Goal: Find specific page/section: Find specific page/section

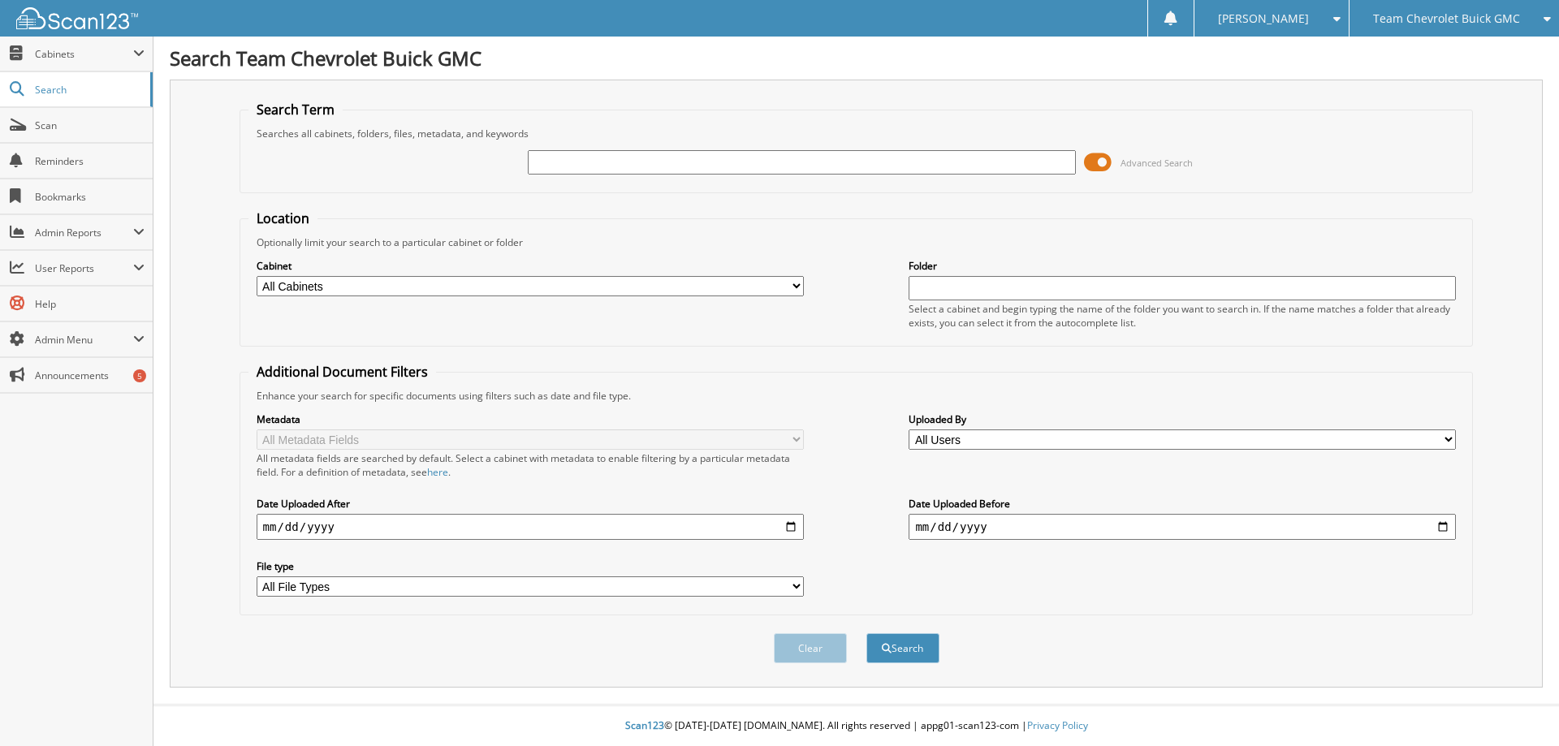
click at [594, 166] on input "text" at bounding box center [801, 162] width 547 height 24
type input "c"
type input "c4279a"
click at [866, 633] on button "Search" at bounding box center [902, 648] width 73 height 30
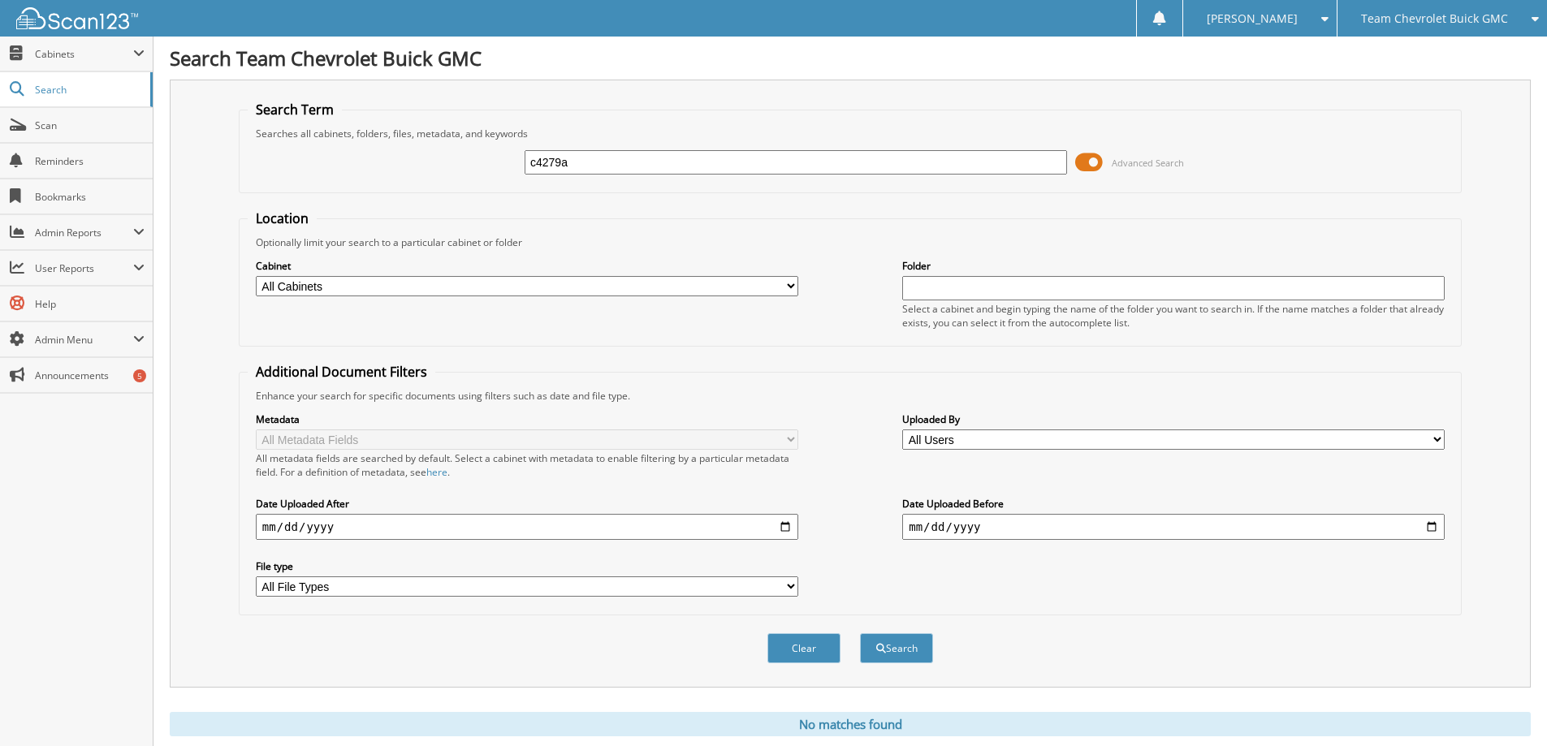
drag, startPoint x: 1091, startPoint y: 162, endPoint x: 1069, endPoint y: 163, distance: 21.9
click at [1078, 162] on span at bounding box center [1089, 162] width 28 height 24
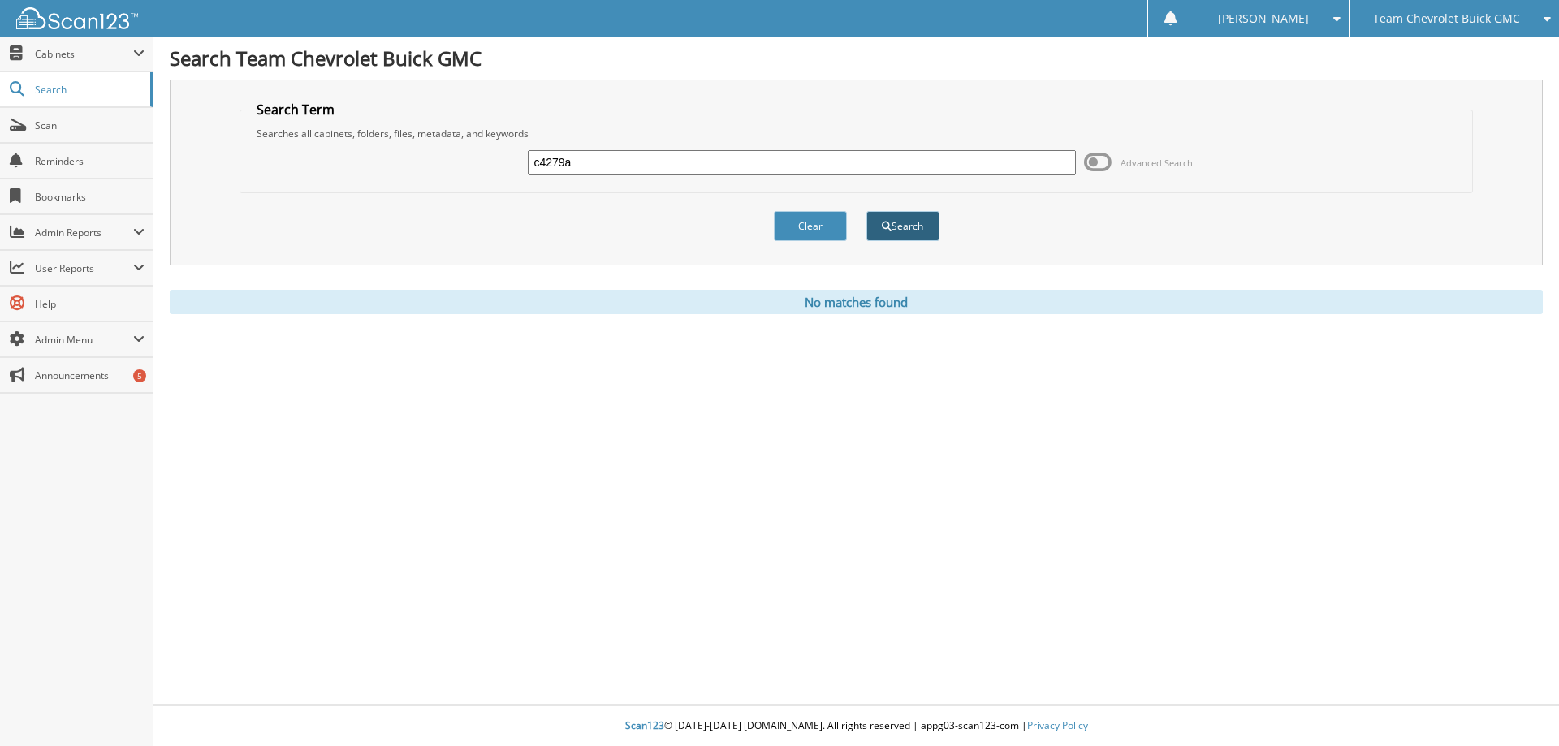
click at [897, 229] on button "Search" at bounding box center [902, 226] width 73 height 30
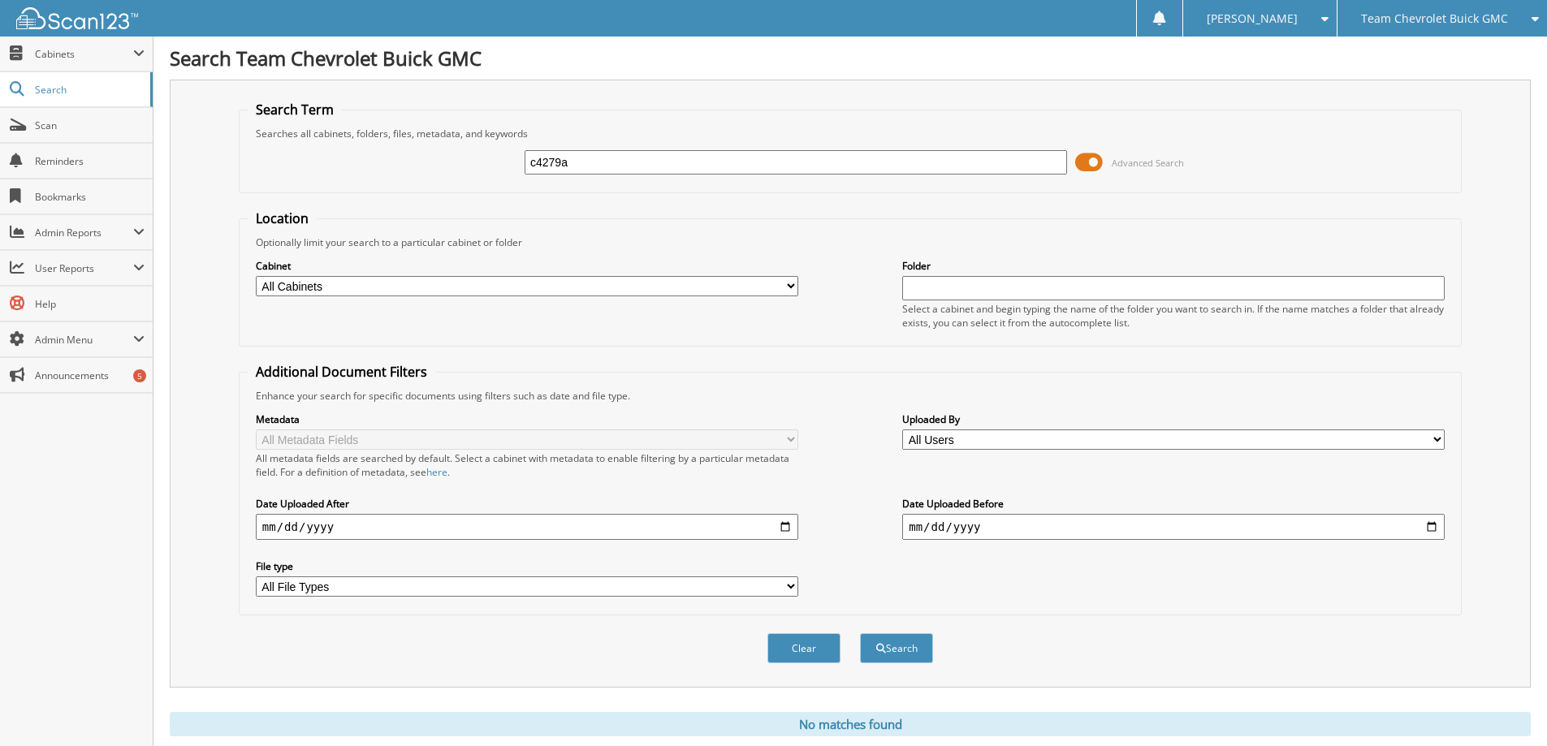
scroll to position [48, 0]
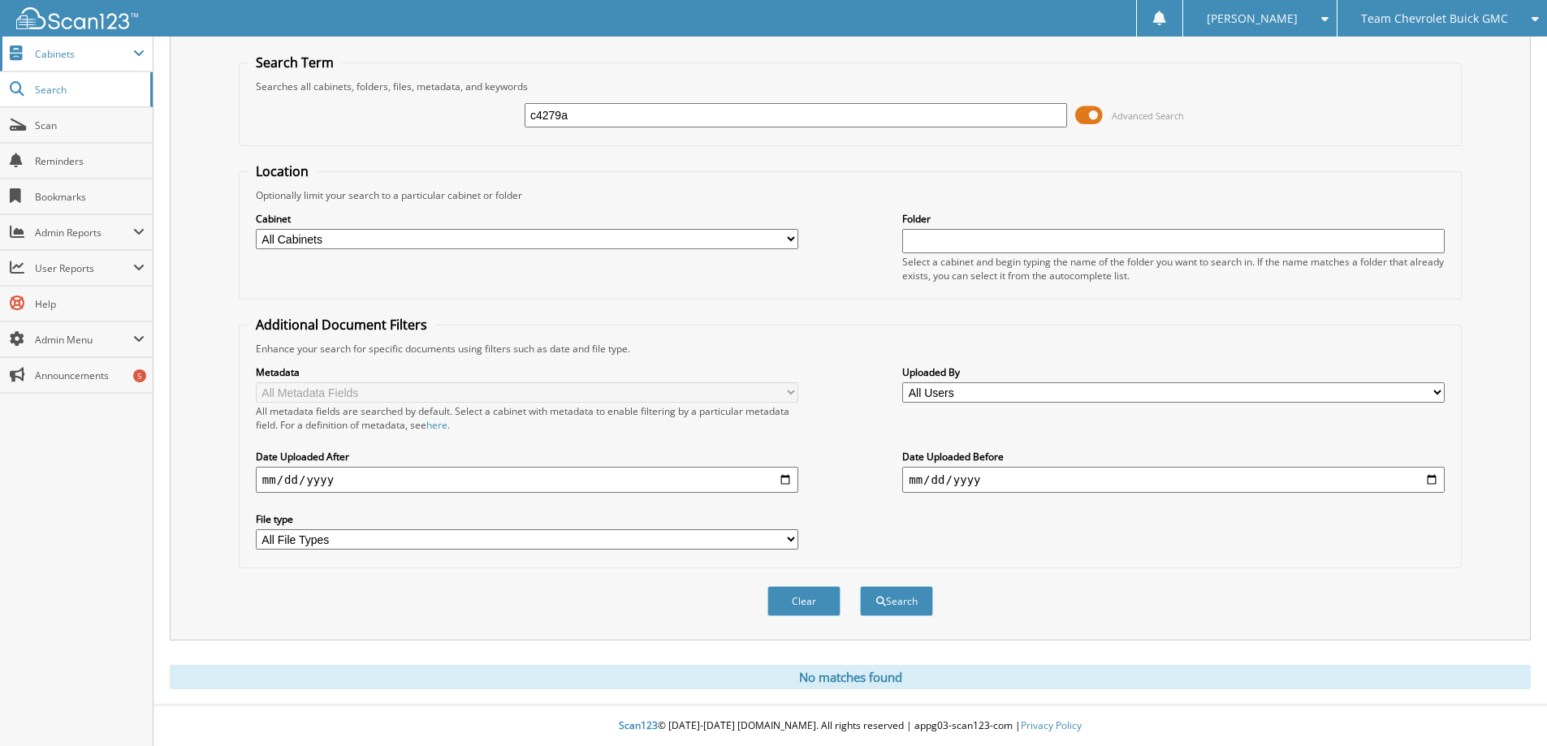
click at [81, 58] on span "Cabinets" at bounding box center [84, 54] width 98 height 14
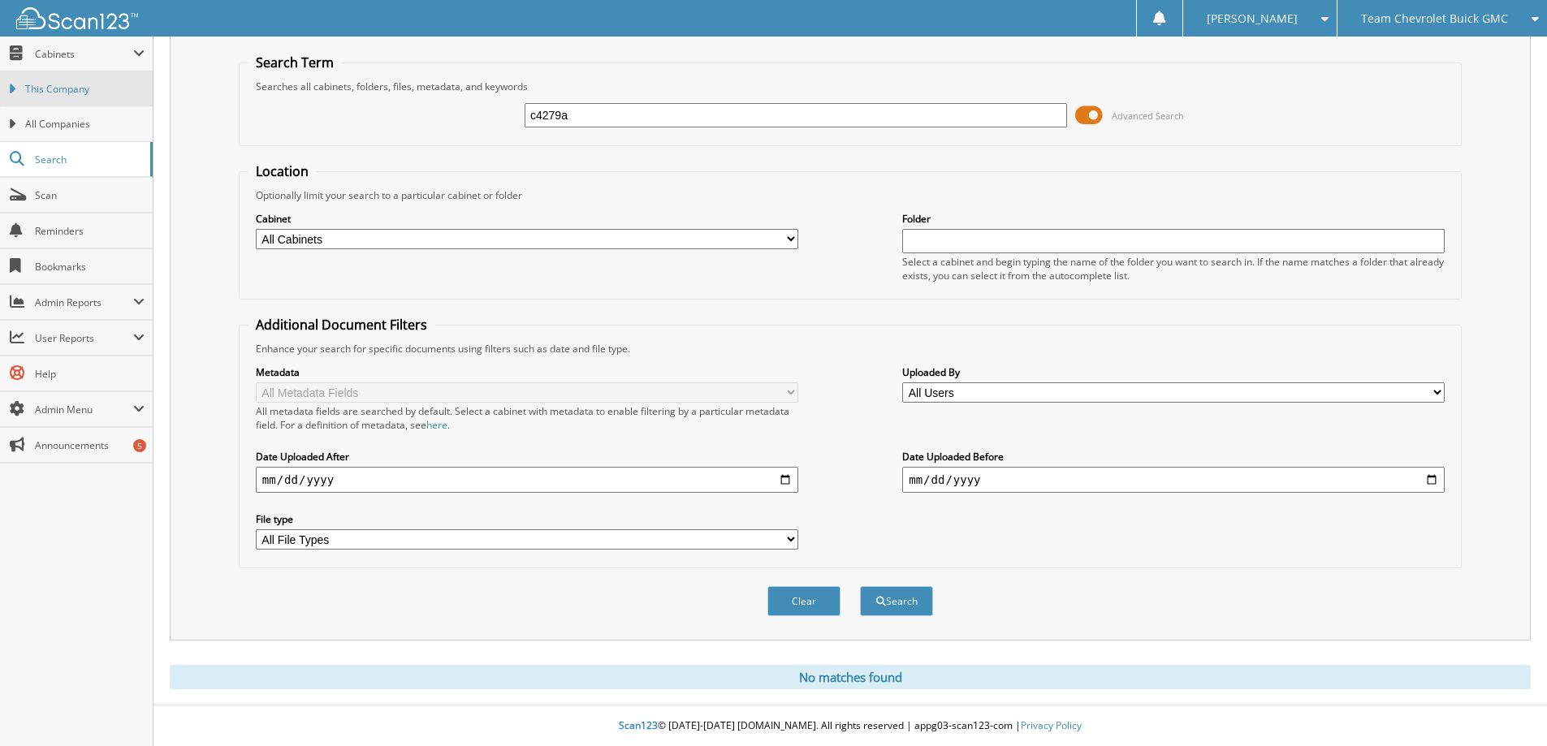
click at [67, 93] on span "This Company" at bounding box center [84, 89] width 119 height 15
